Goal: Find specific page/section

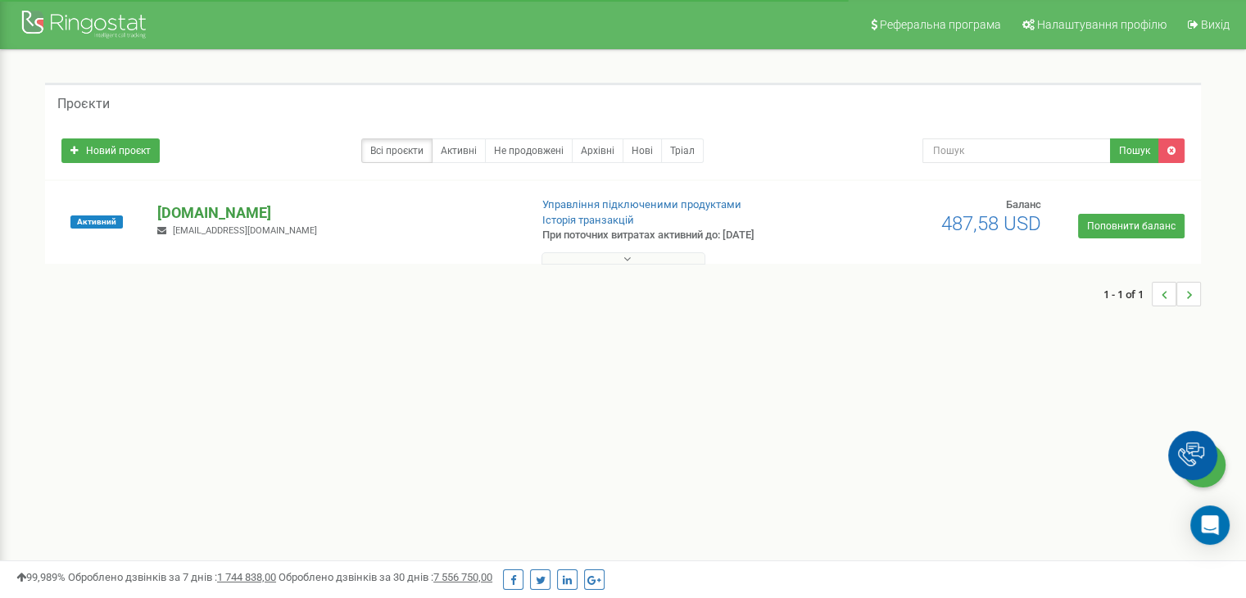
click at [184, 213] on p "[DOMAIN_NAME]" at bounding box center [336, 212] width 358 height 21
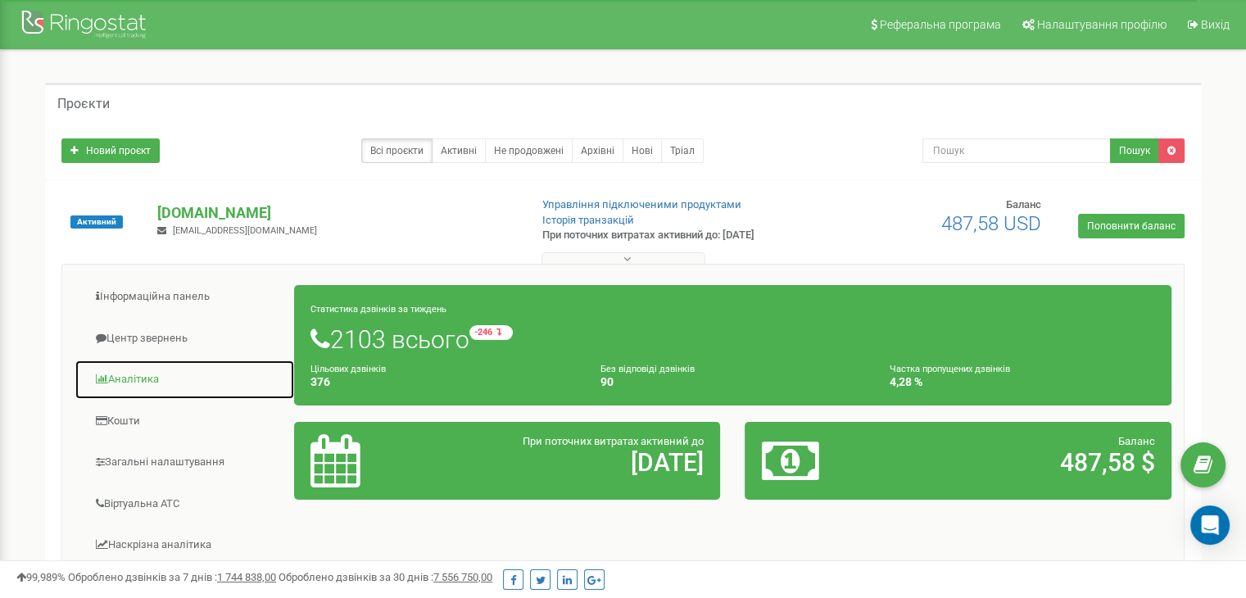
click at [147, 375] on link "Аналiтика" at bounding box center [185, 380] width 220 height 40
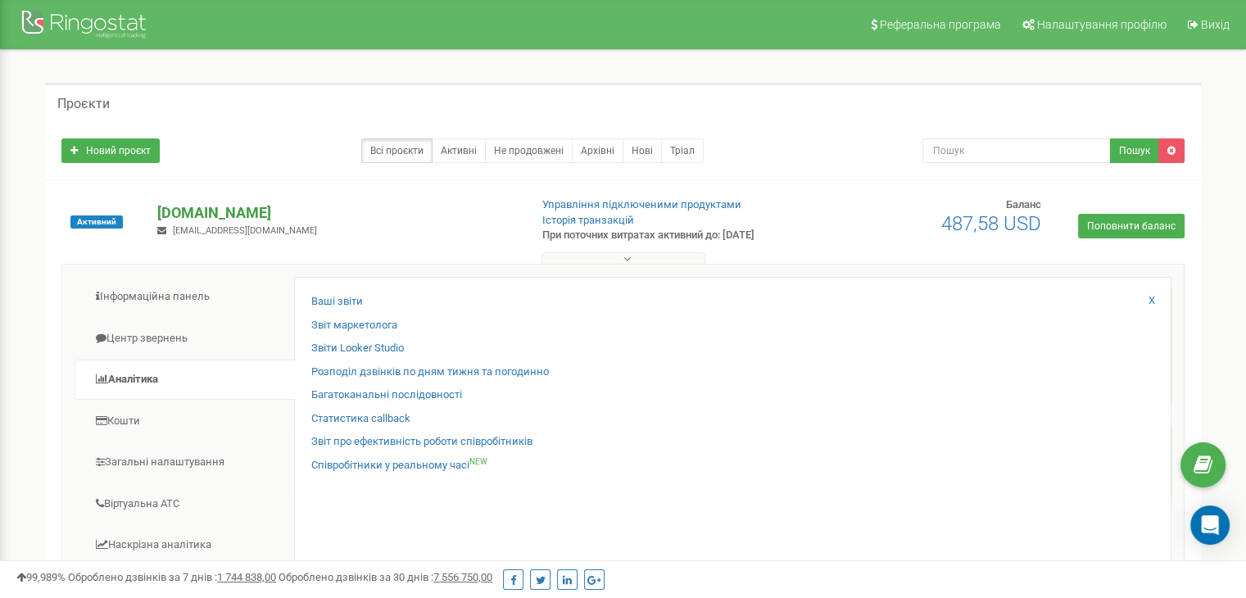
click at [213, 214] on p "[DOMAIN_NAME]" at bounding box center [336, 212] width 358 height 21
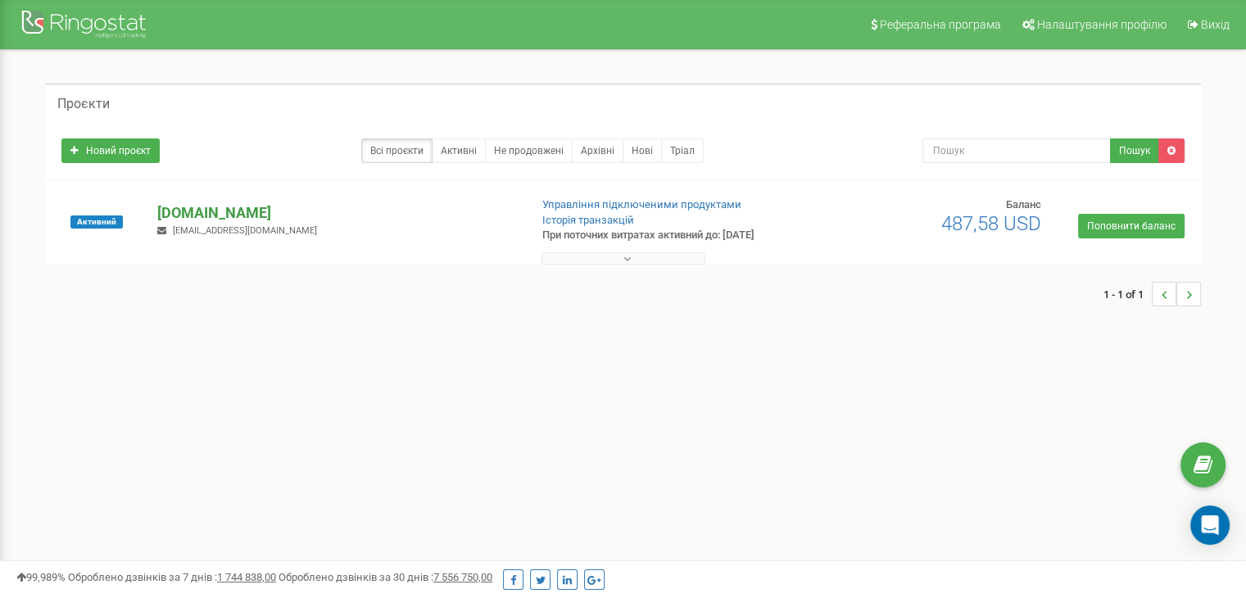
click at [261, 208] on p "[DOMAIN_NAME]" at bounding box center [336, 212] width 358 height 21
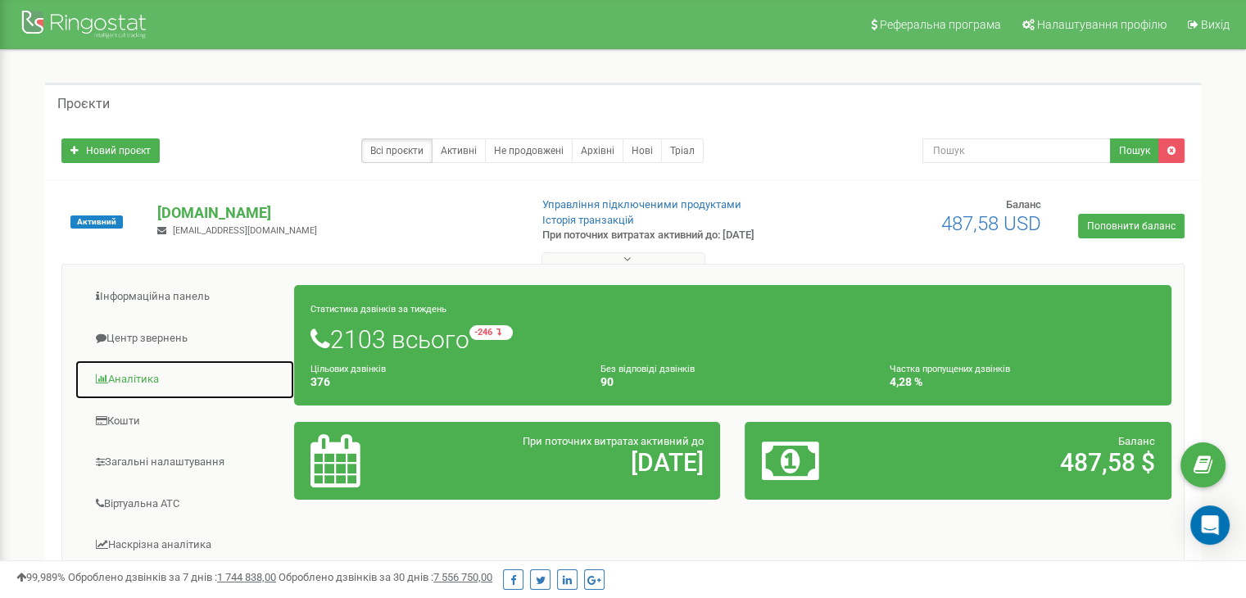
click at [141, 379] on link "Аналiтика" at bounding box center [185, 380] width 220 height 40
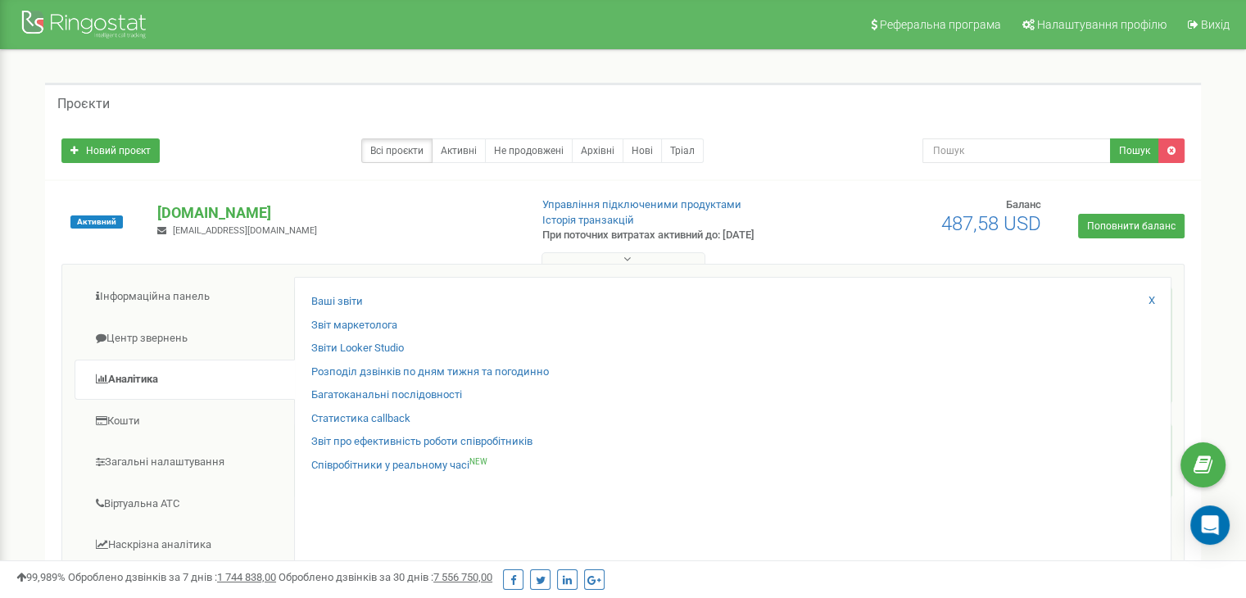
click at [336, 338] on div "Звіт маркетолога" at bounding box center [732, 330] width 843 height 24
click at [336, 343] on link "Звіти Looker Studio" at bounding box center [357, 349] width 93 height 16
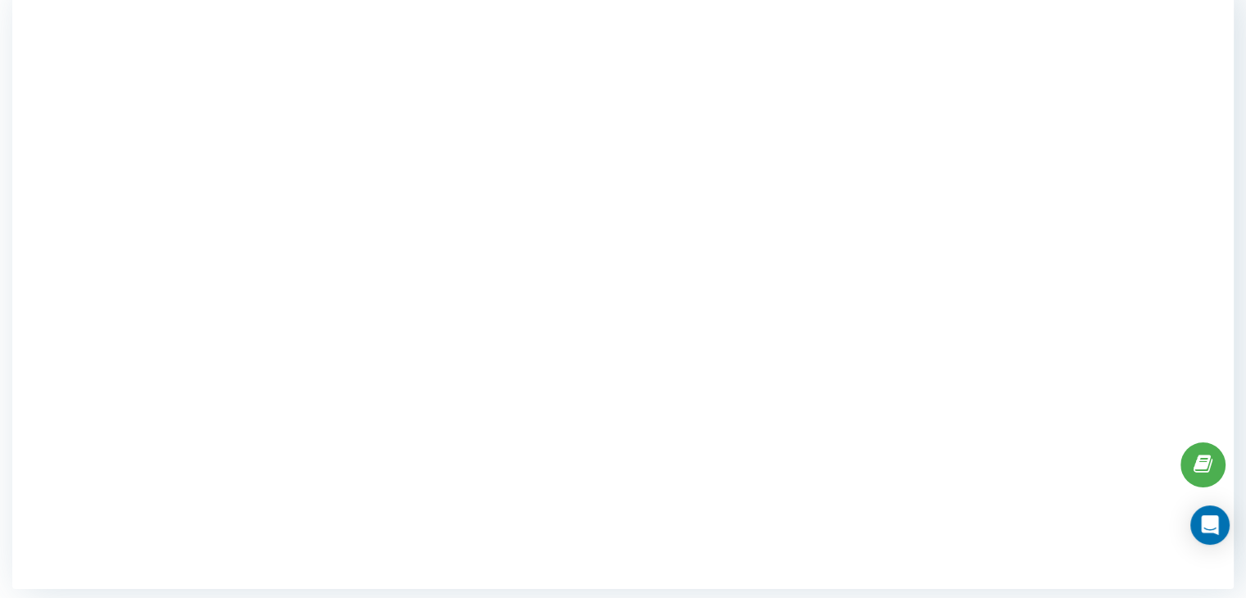
scroll to position [170, 0]
